Goal: Transaction & Acquisition: Obtain resource

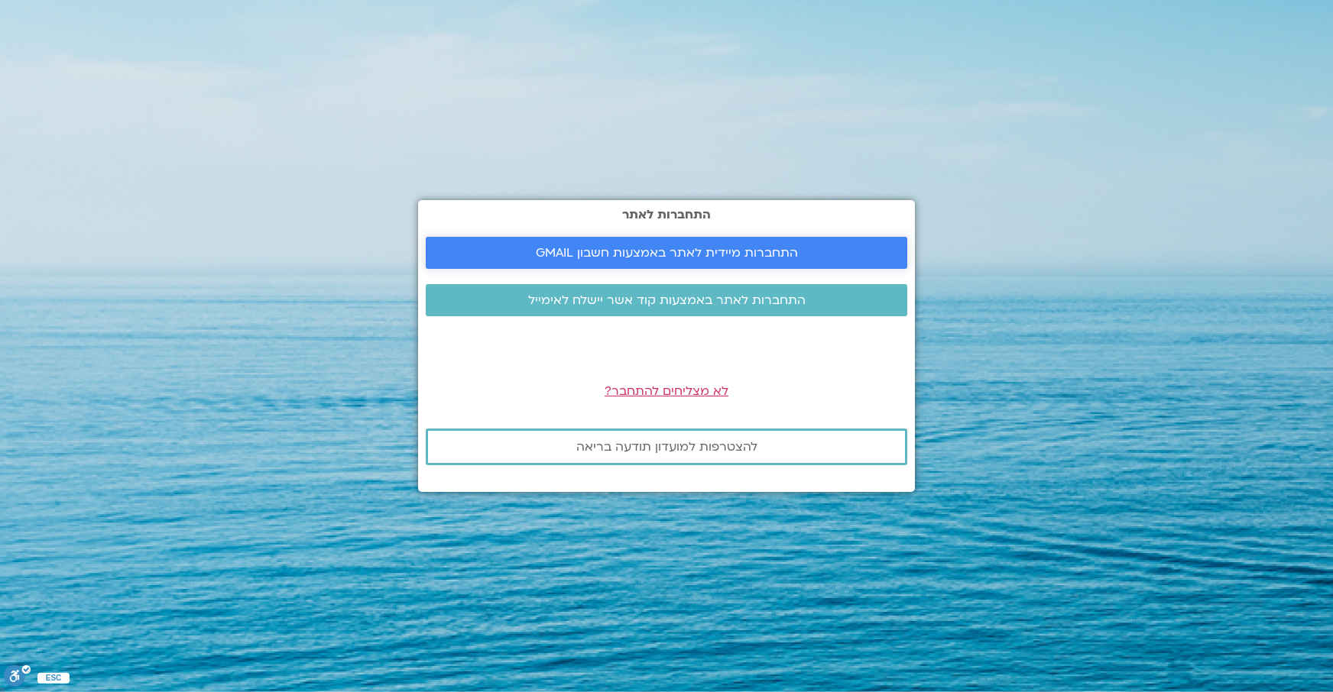
click at [773, 241] on link "התחברות מיידית לאתר באמצעות חשבון GMAIL" at bounding box center [666, 253] width 481 height 32
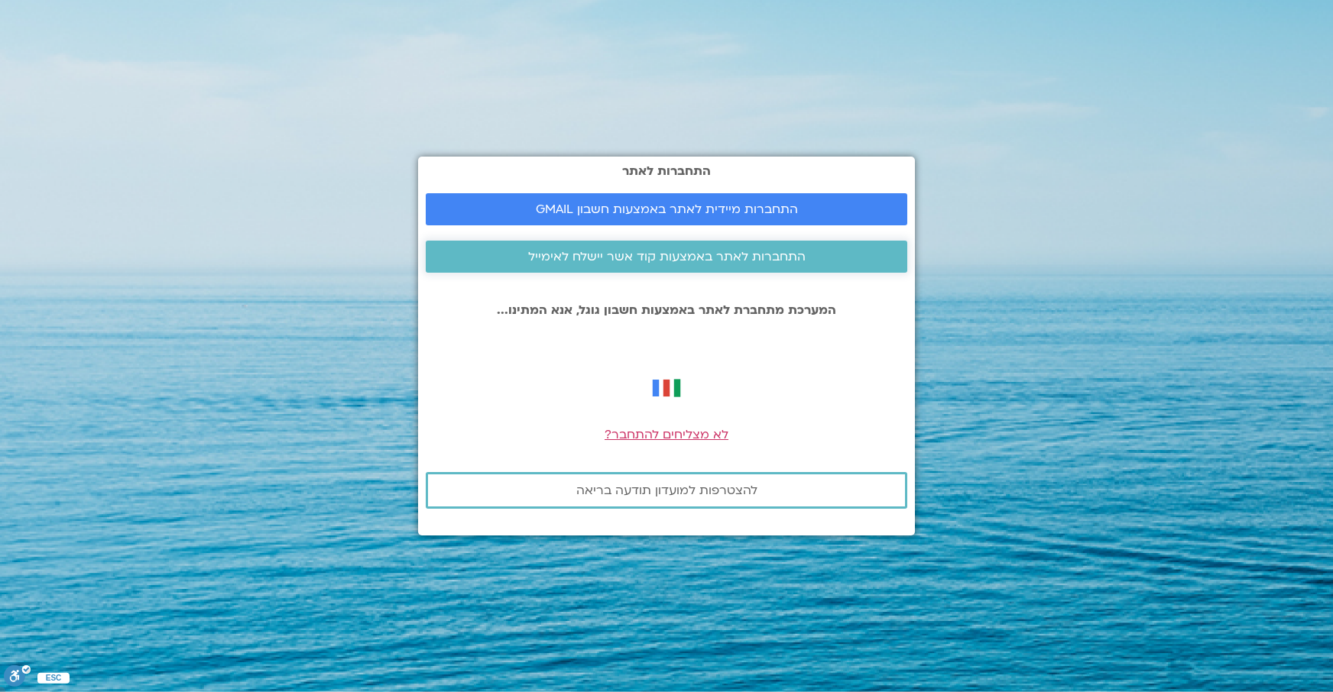
click at [660, 260] on span "התחברות לאתר באמצעות קוד אשר יישלח לאימייל" at bounding box center [666, 257] width 277 height 14
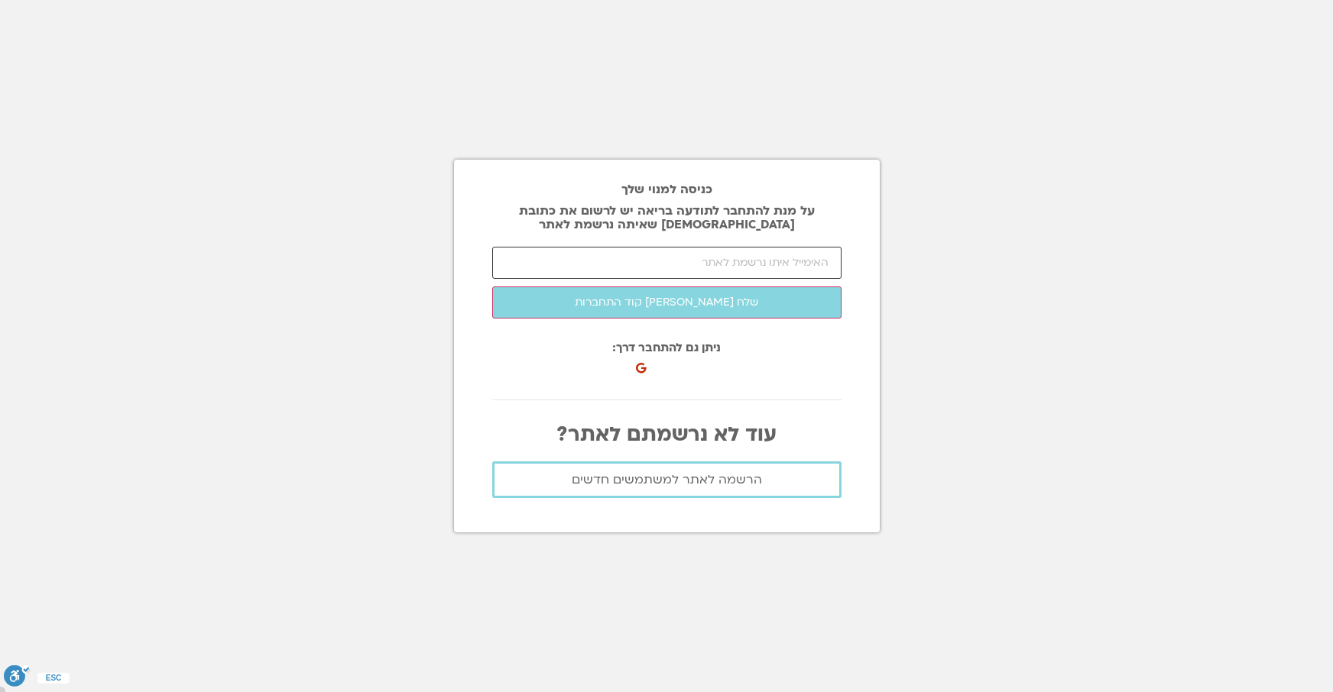
drag, startPoint x: 0, startPoint y: 0, endPoint x: 660, endPoint y: 260, distance: 709.5
click at [660, 260] on input "email" at bounding box center [666, 263] width 349 height 32
type input "songlymu@gmail.com"
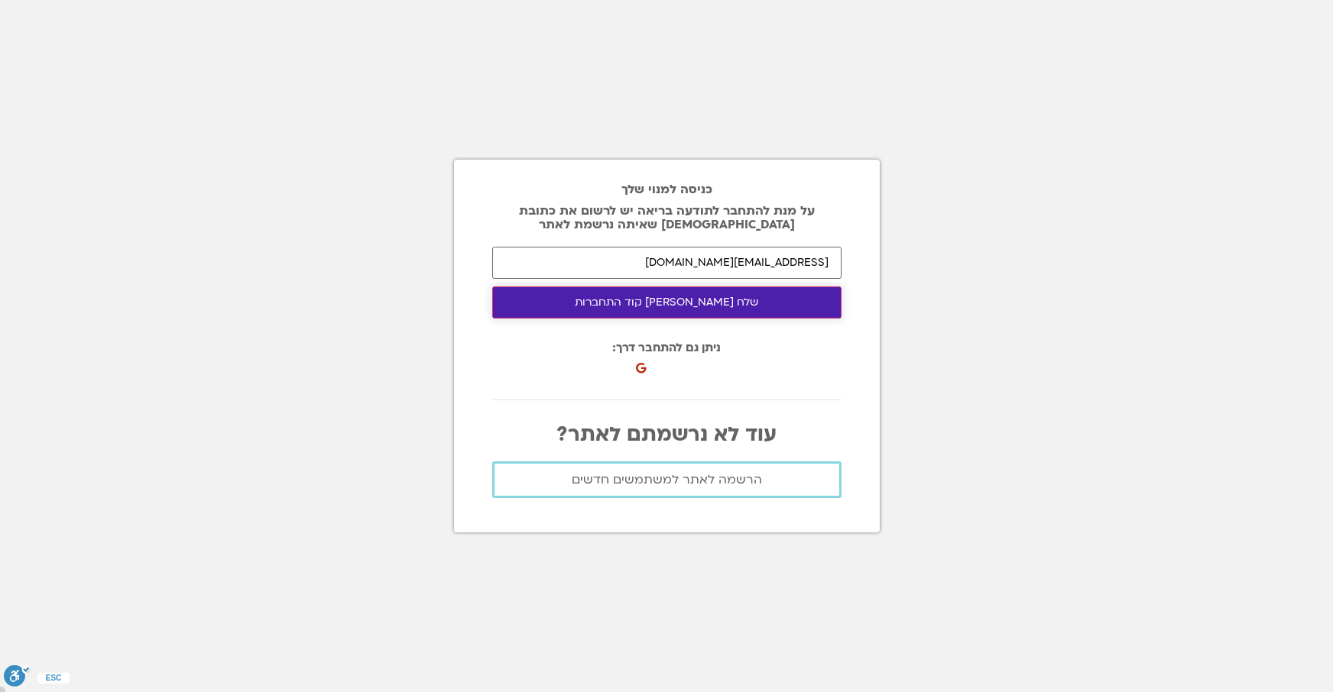
click at [689, 297] on button "שלח לי קוד התחברות" at bounding box center [666, 303] width 349 height 32
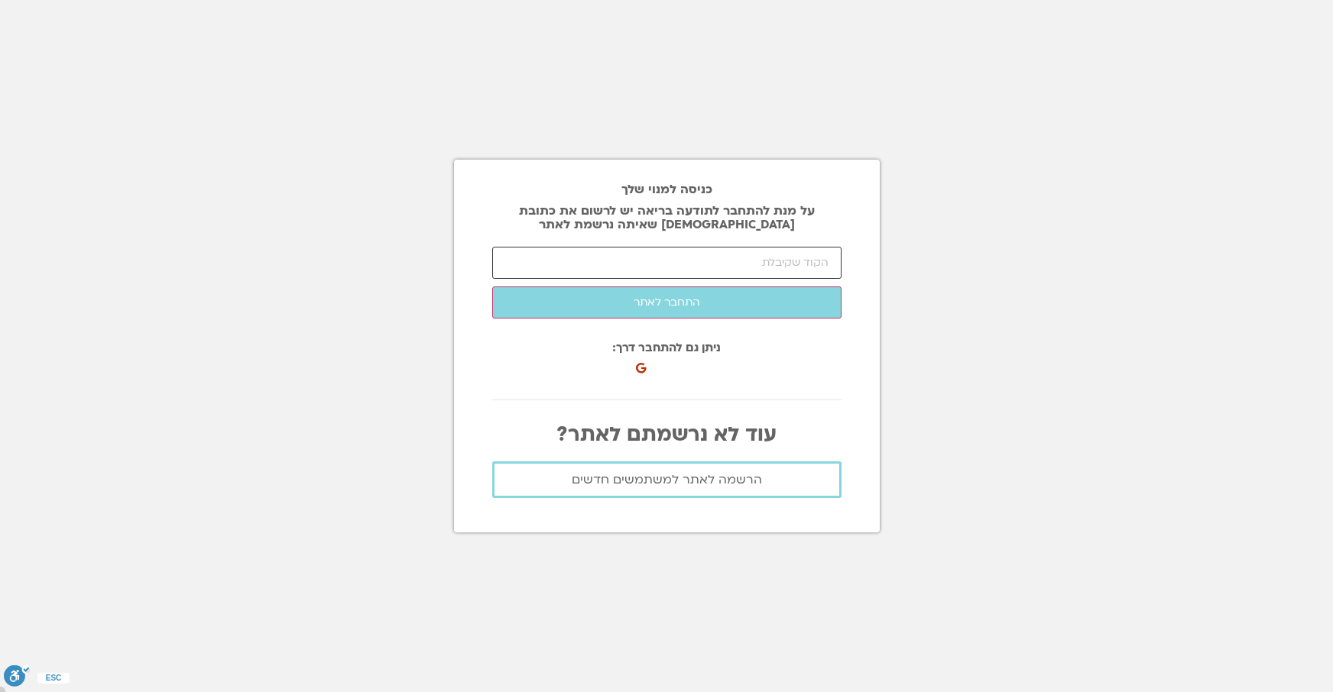
click at [763, 252] on input "number" at bounding box center [666, 263] width 349 height 32
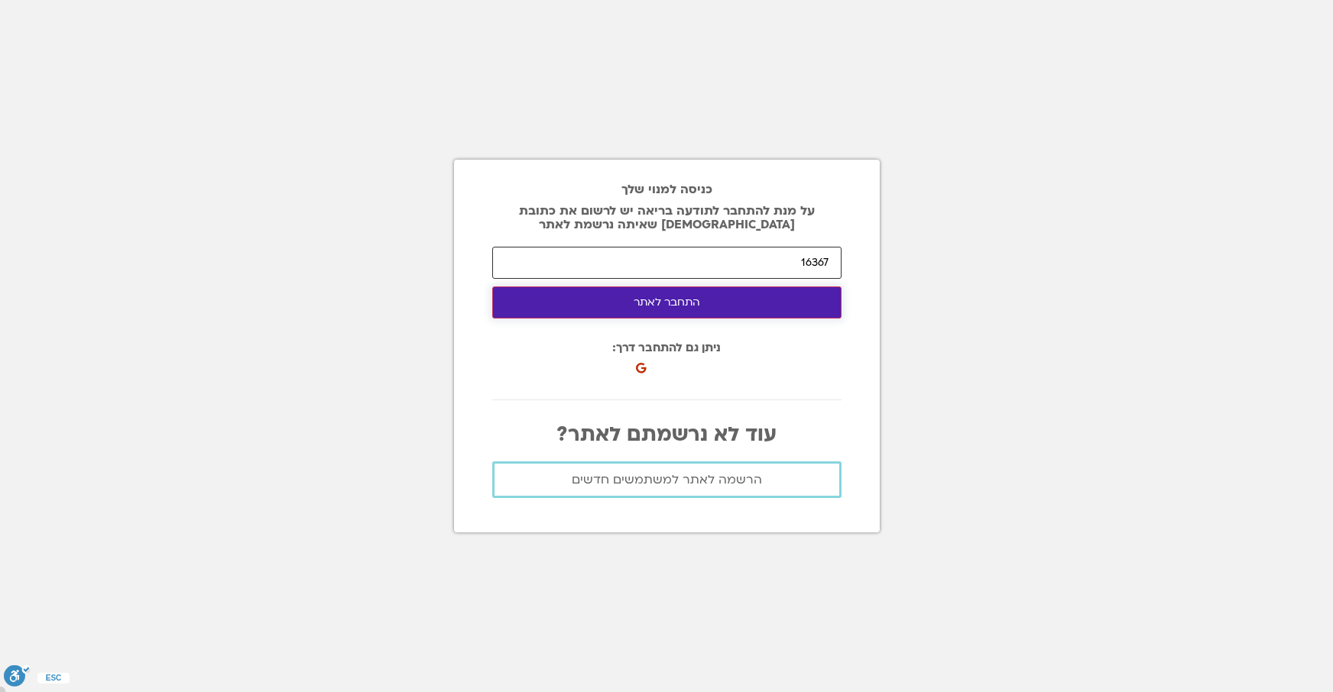
type input "16367"
click at [729, 305] on button "התחבר לאתר" at bounding box center [666, 303] width 349 height 32
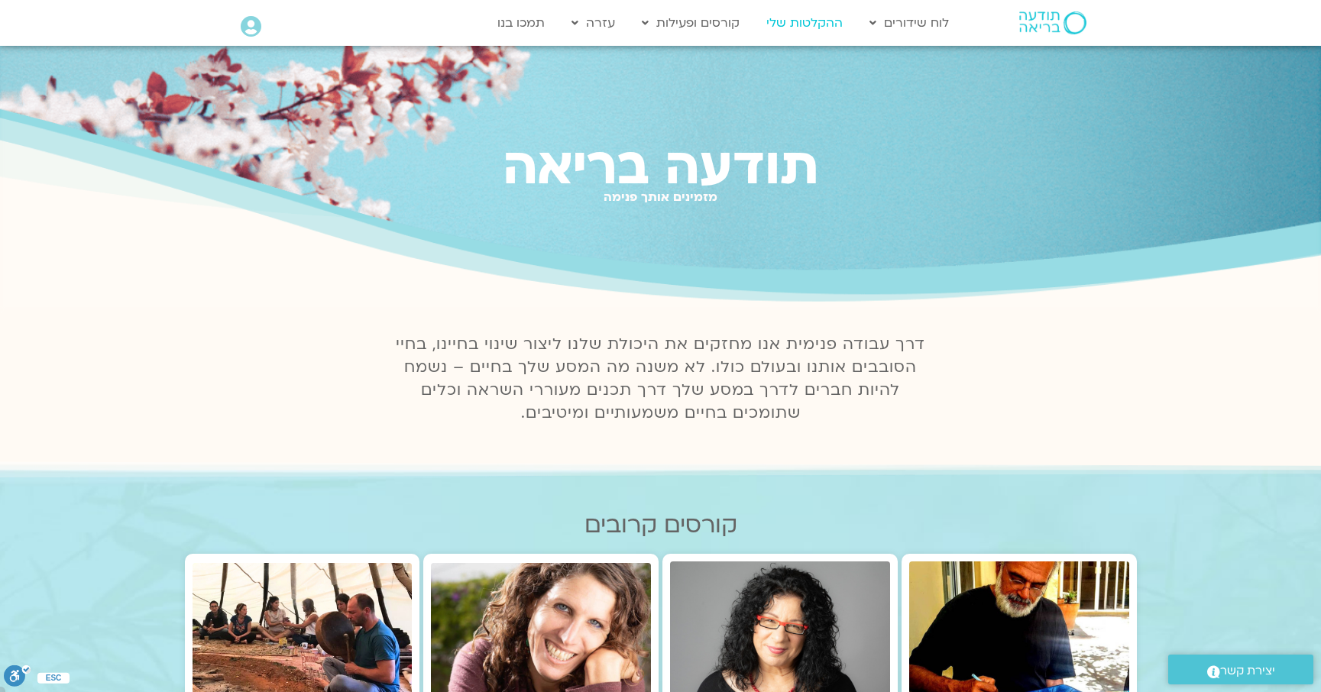
click at [805, 24] on link "ההקלטות שלי" at bounding box center [805, 22] width 92 height 29
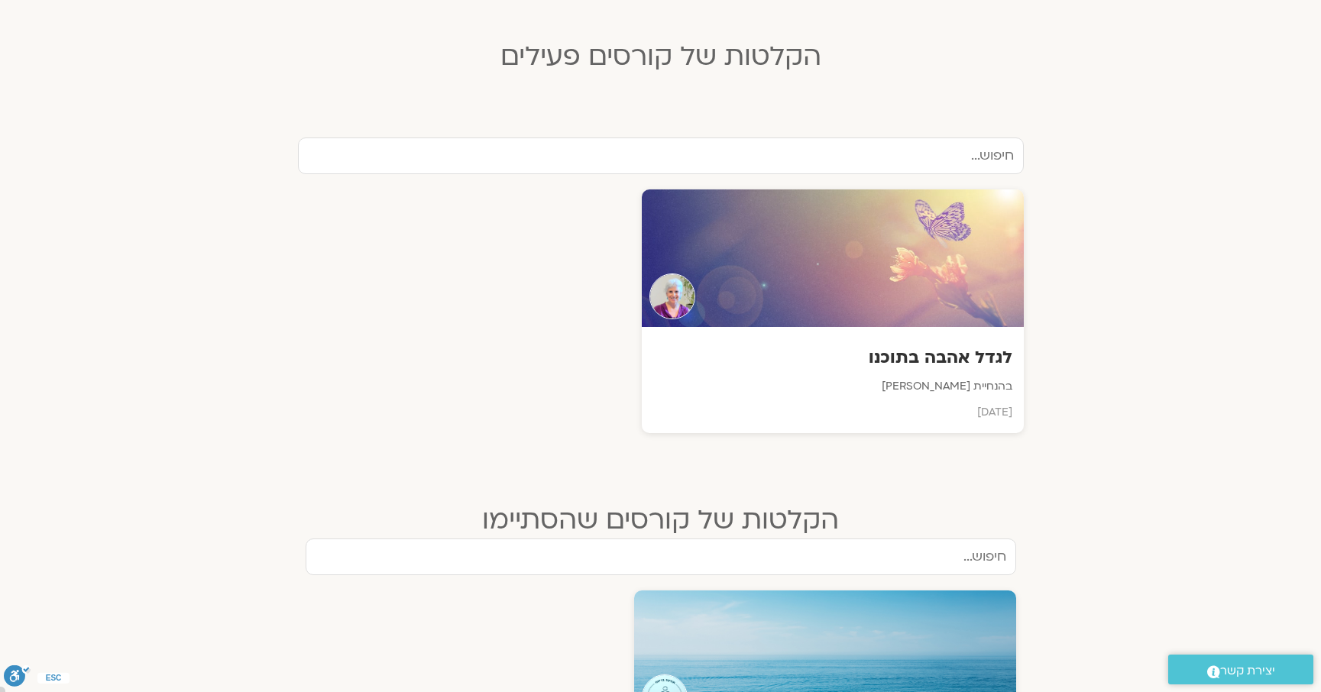
scroll to position [328, 0]
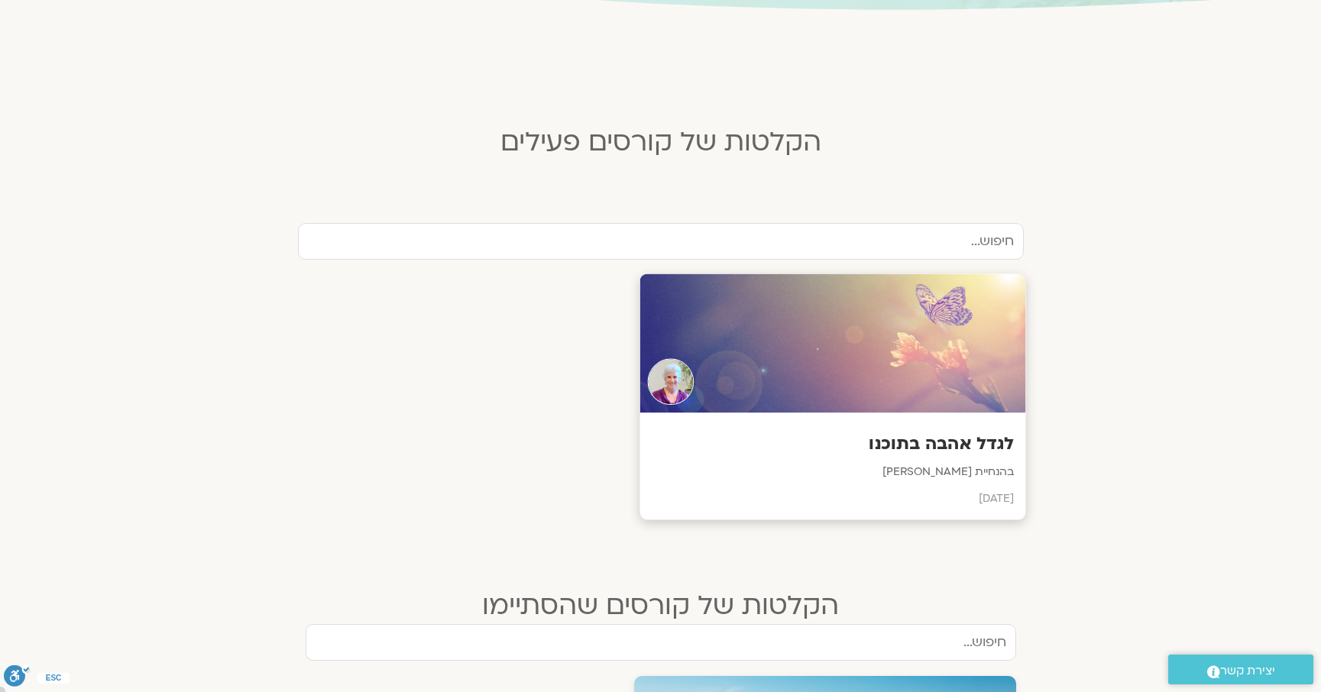
click at [856, 425] on div "לגדל אהבה בתוכנו בהנחיית סנדיה בר קמה יולי 2025" at bounding box center [833, 466] width 386 height 107
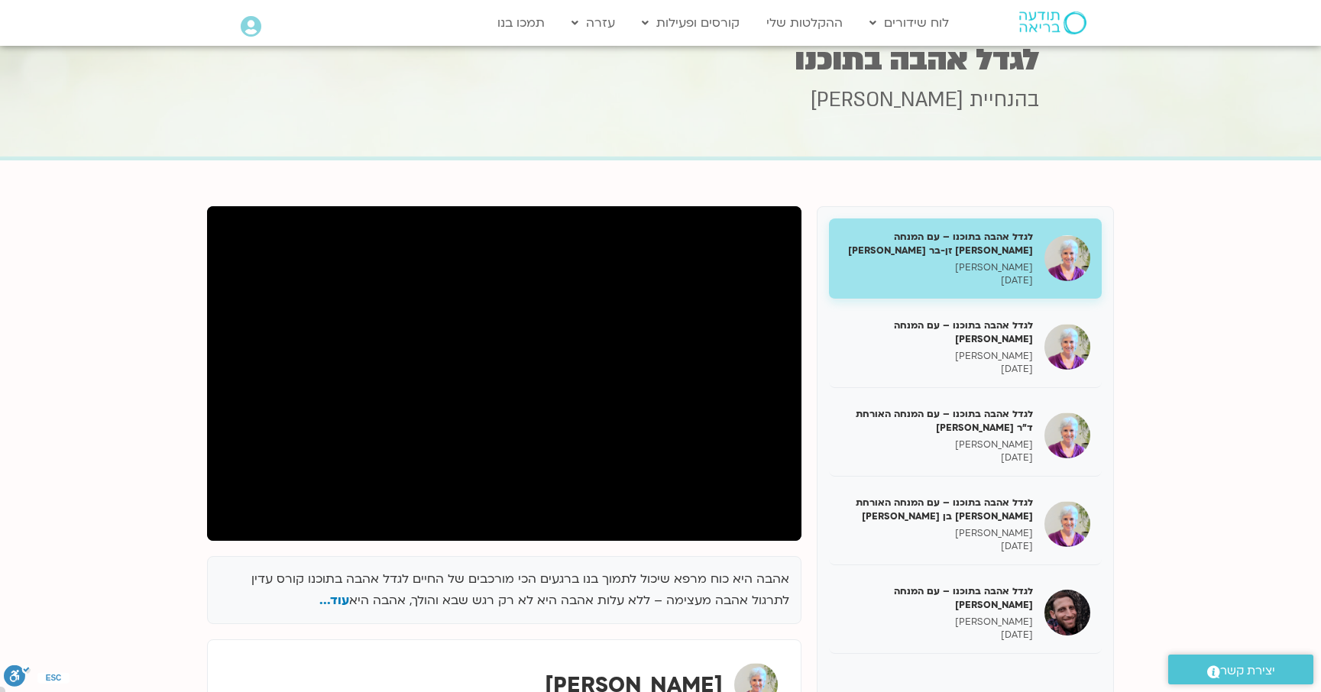
scroll to position [2, 0]
